Goal: Check status: Check status

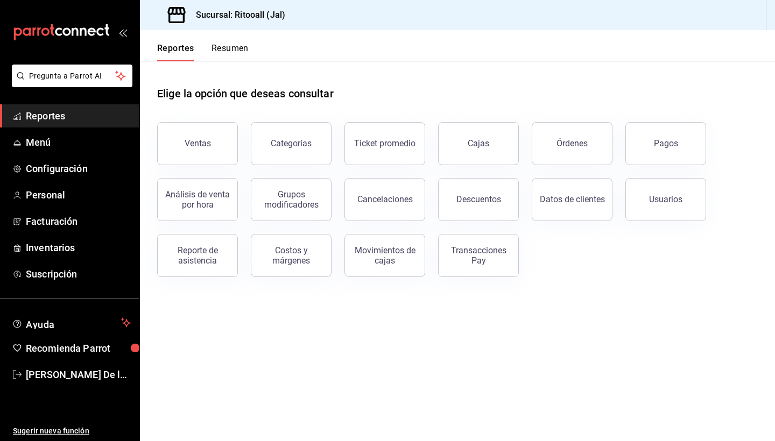
click at [228, 51] on button "Resumen" at bounding box center [230, 52] width 37 height 18
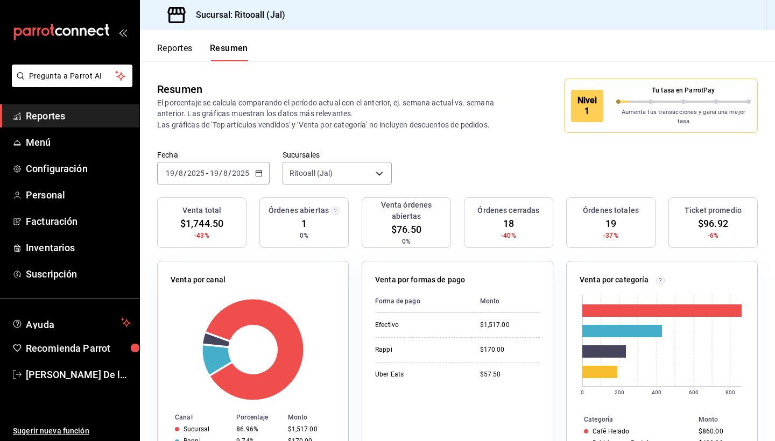
click at [256, 171] on \(Stroke\) "button" at bounding box center [259, 174] width 6 height 6
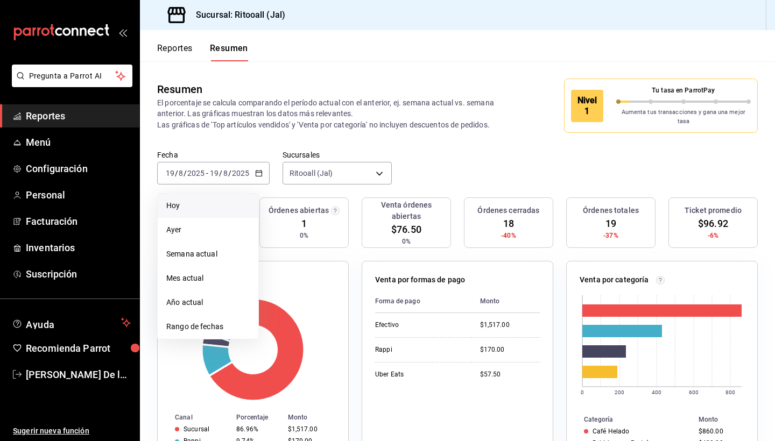
click at [213, 200] on span "Hoy" at bounding box center [207, 205] width 83 height 11
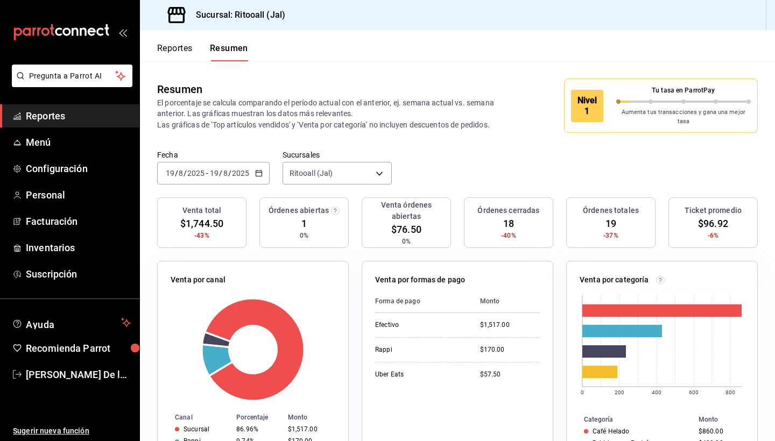
click at [261, 171] on \(Stroke\) "button" at bounding box center [259, 174] width 6 height 6
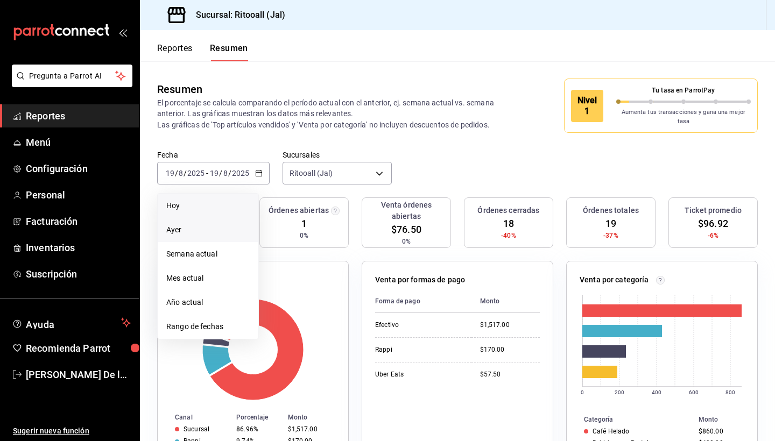
click at [227, 224] on span "Ayer" at bounding box center [207, 229] width 83 height 11
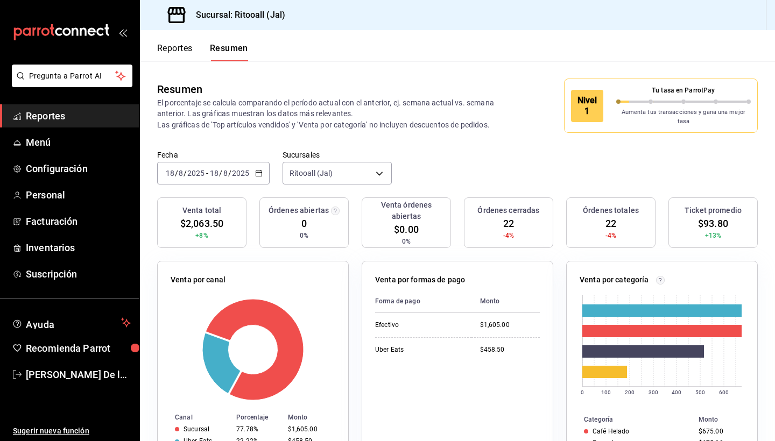
click at [256, 172] on \(Stroke\) "button" at bounding box center [259, 172] width 6 height 1
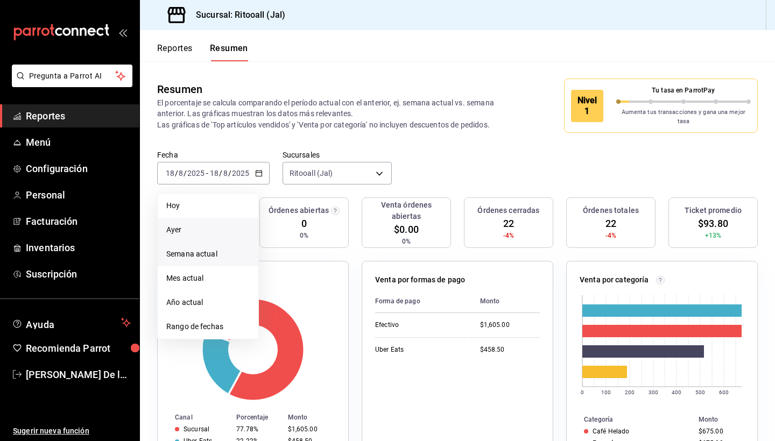
click at [217, 249] on span "Semana actual" at bounding box center [207, 254] width 83 height 11
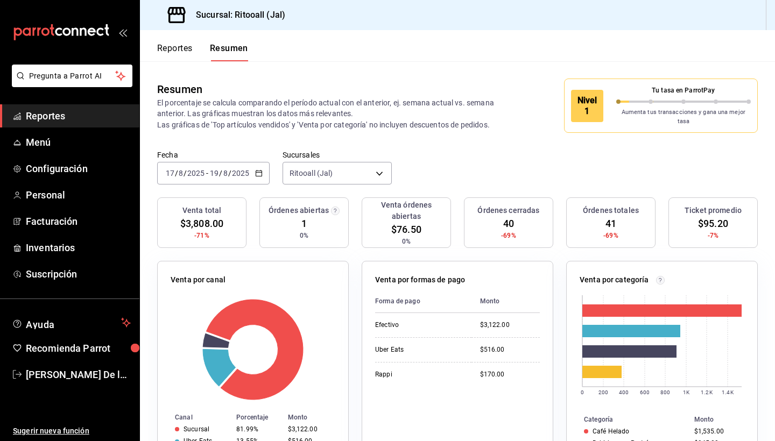
click at [260, 172] on \(Stroke\) "button" at bounding box center [259, 172] width 6 height 1
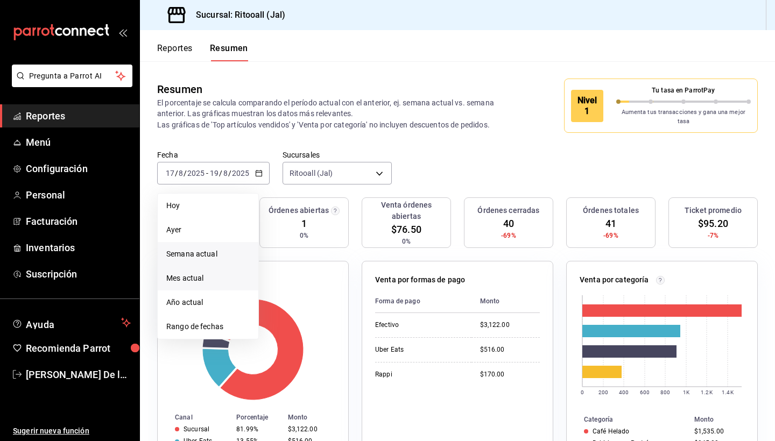
click at [207, 277] on span "Mes actual" at bounding box center [207, 278] width 83 height 11
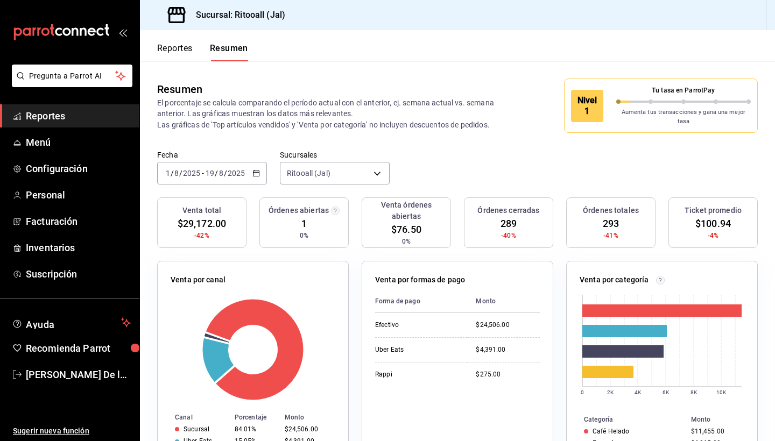
click at [259, 171] on \(Stroke\) "button" at bounding box center [256, 174] width 6 height 6
click at [257, 170] on icon "button" at bounding box center [256, 174] width 8 height 8
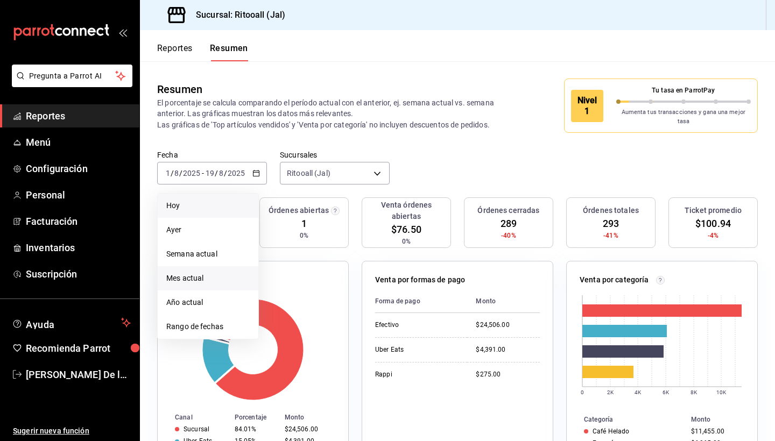
click at [236, 200] on span "Hoy" at bounding box center [207, 205] width 83 height 11
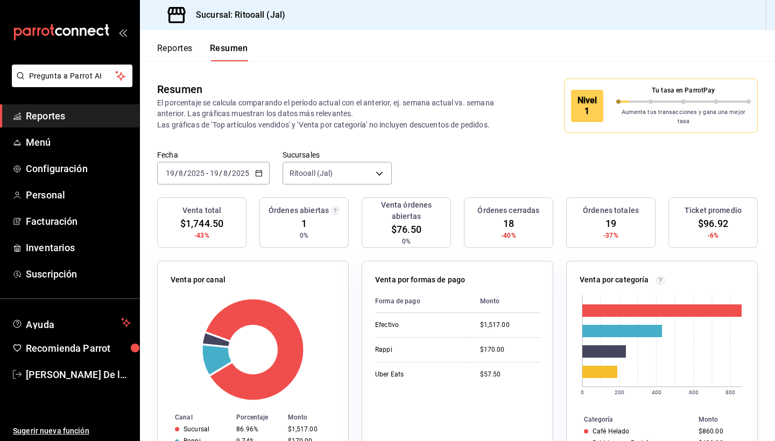
click at [259, 172] on div "[DATE] [DATE] - [DATE] [DATE]" at bounding box center [213, 173] width 113 height 23
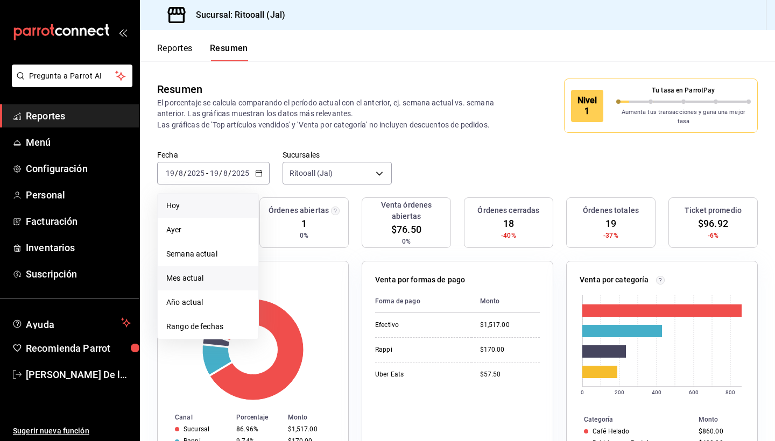
click at [218, 266] on li "Mes actual" at bounding box center [208, 278] width 101 height 24
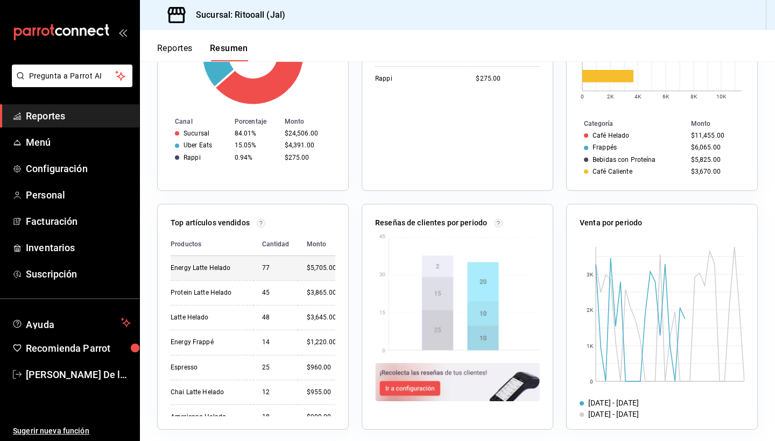
click at [276, 264] on div "77" at bounding box center [275, 268] width 27 height 9
click at [66, 133] on link "Menú" at bounding box center [69, 142] width 139 height 23
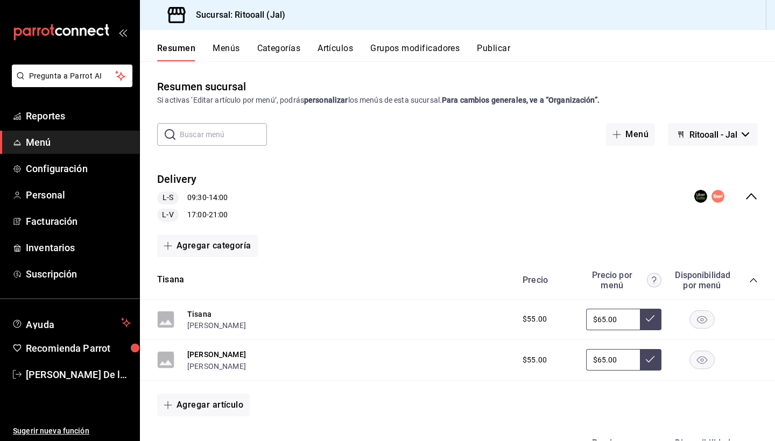
click at [753, 198] on icon "collapse-menu-row" at bounding box center [751, 196] width 13 height 13
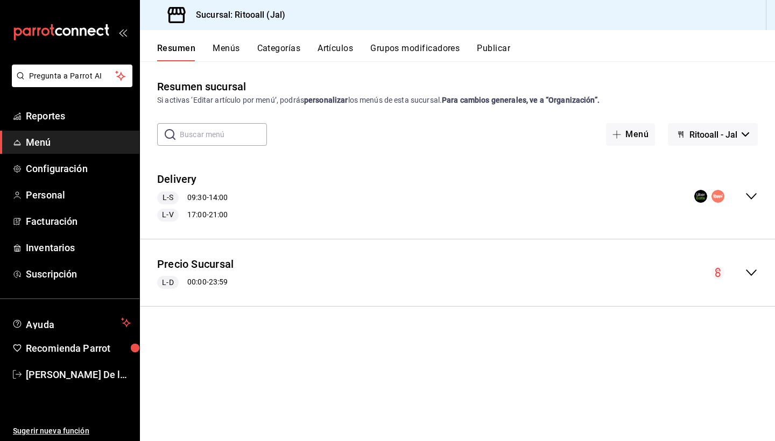
click at [228, 45] on button "Menús" at bounding box center [226, 52] width 27 height 18
